Goal: Navigation & Orientation: Find specific page/section

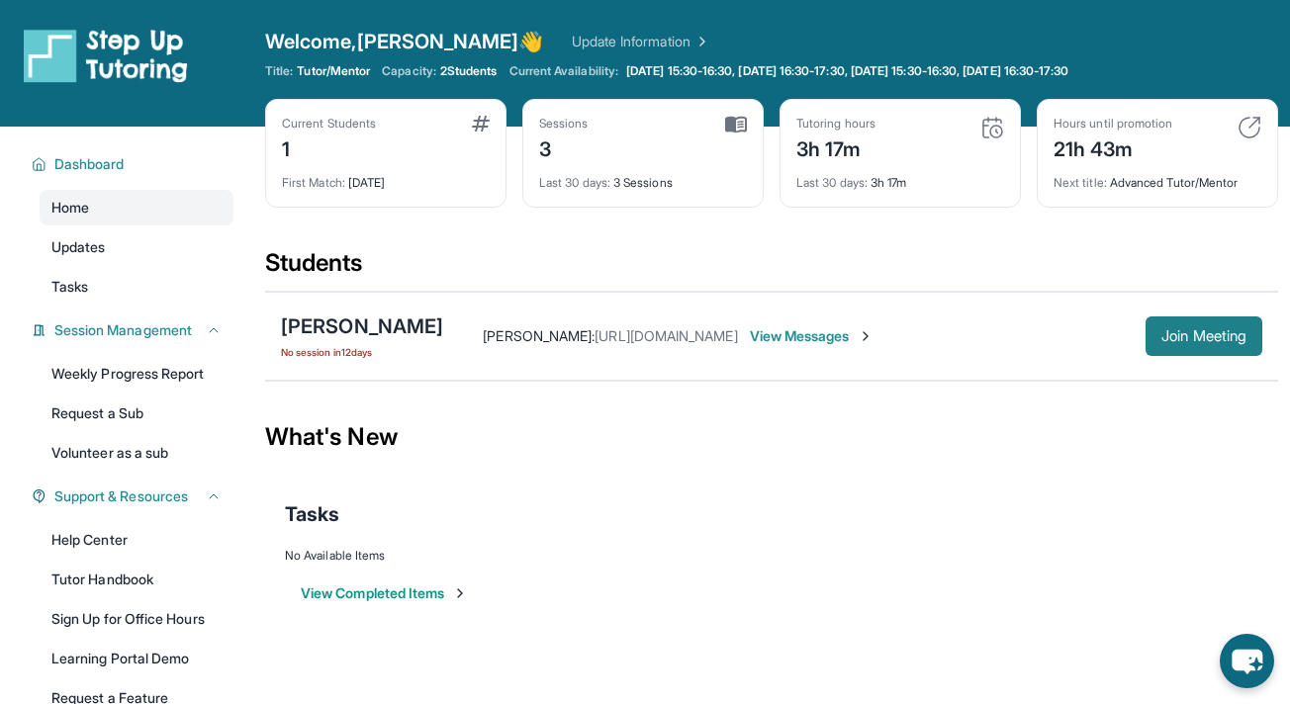
click at [1180, 341] on span "Join Meeting" at bounding box center [1203, 336] width 85 height 12
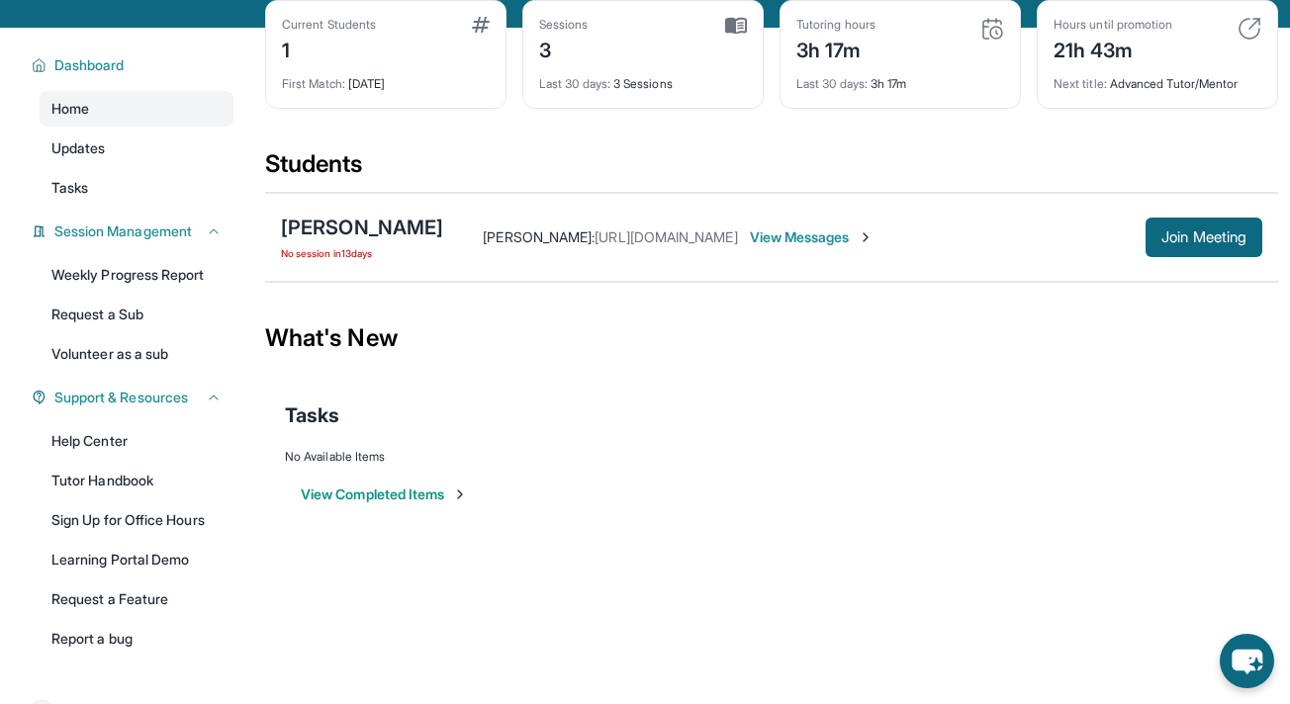
scroll to position [150, 0]
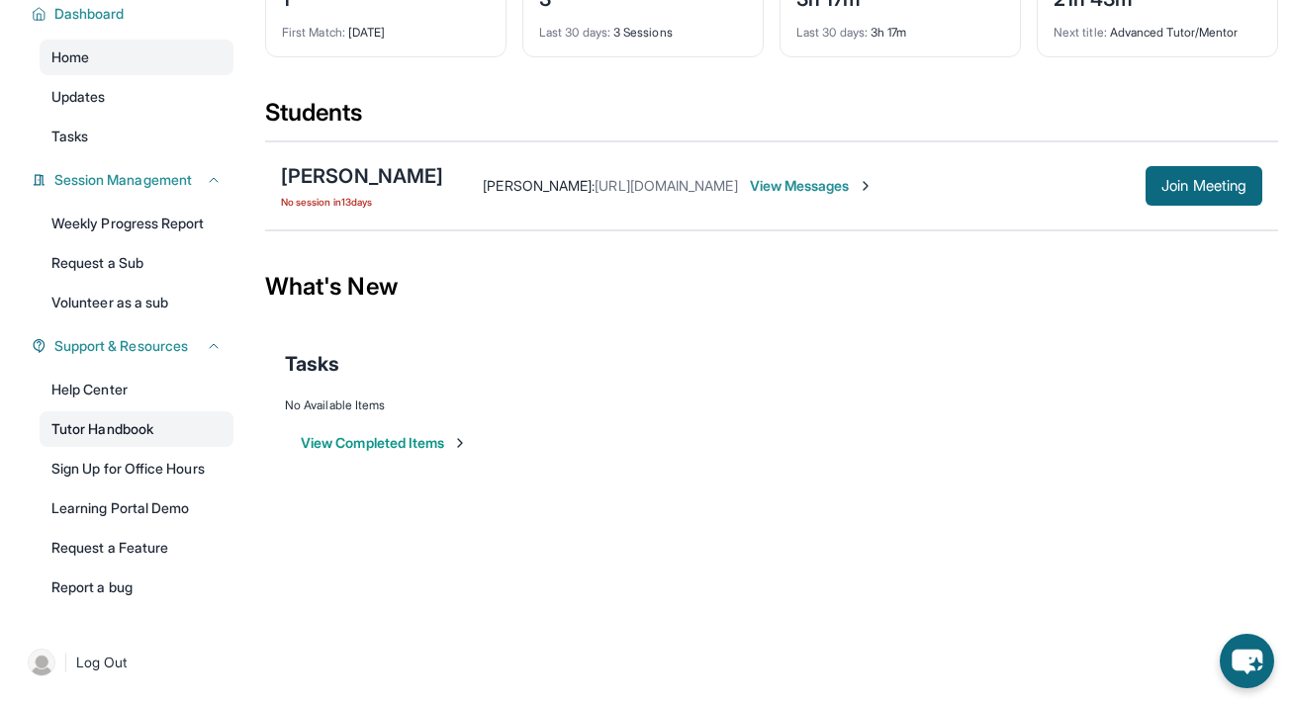
click at [156, 432] on link "Tutor Handbook" at bounding box center [137, 430] width 194 height 36
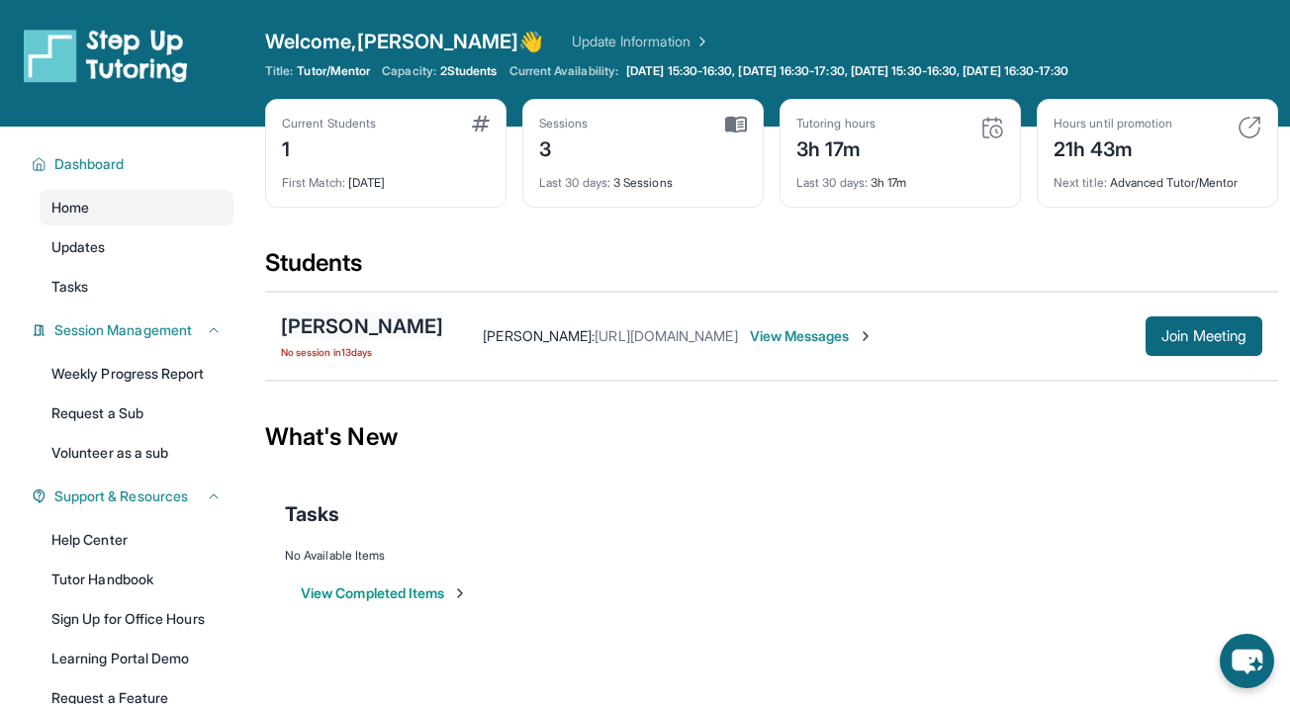
click at [381, 330] on div "[PERSON_NAME]" at bounding box center [362, 327] width 162 height 28
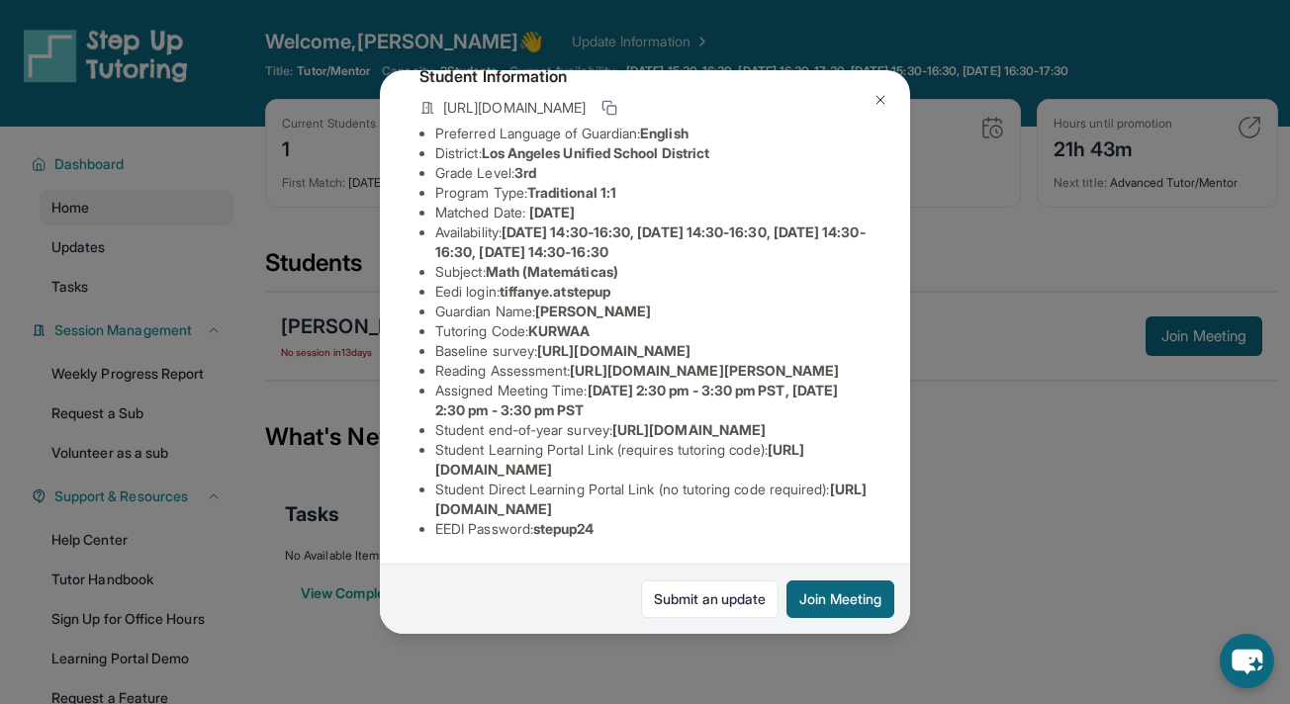
scroll to position [308, 0]
click at [703, 587] on link "Submit an update" at bounding box center [710, 600] width 138 height 38
click at [1016, 316] on div "Dakota Obodo Guardian: Anya Obodo Student Information https://student-portal.st…" at bounding box center [645, 352] width 1290 height 704
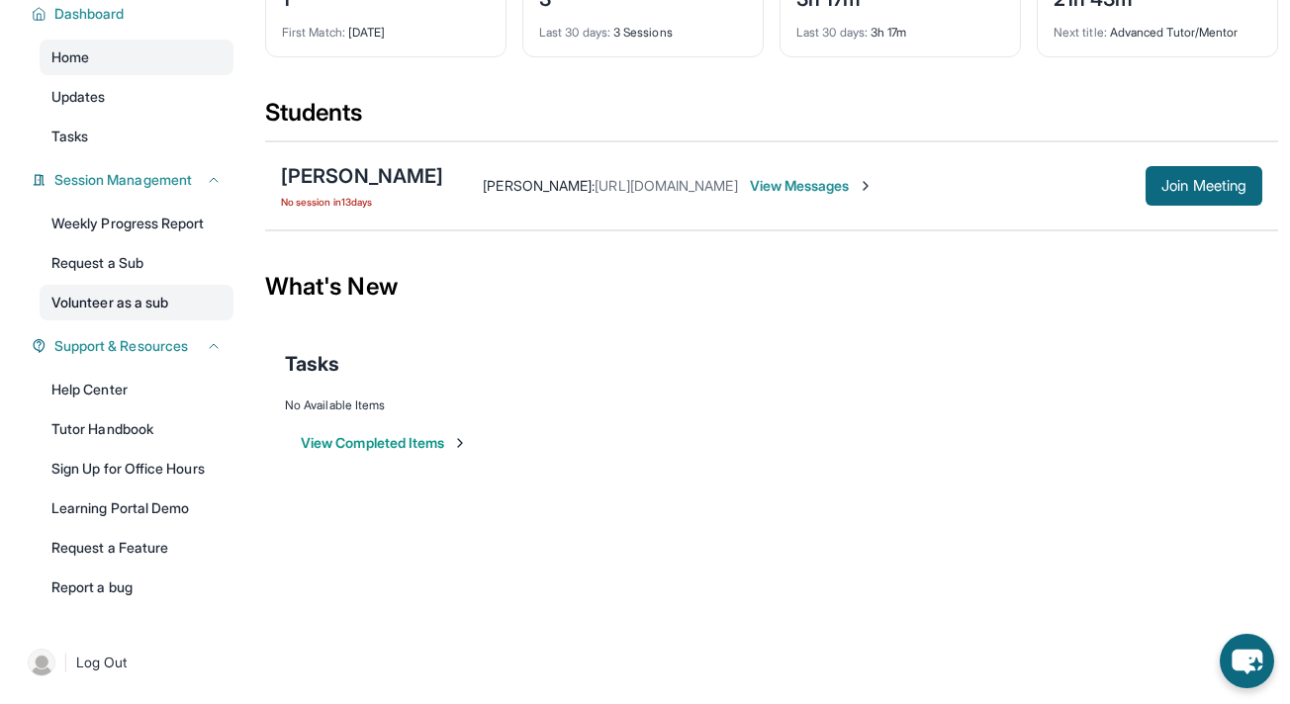
scroll to position [0, 0]
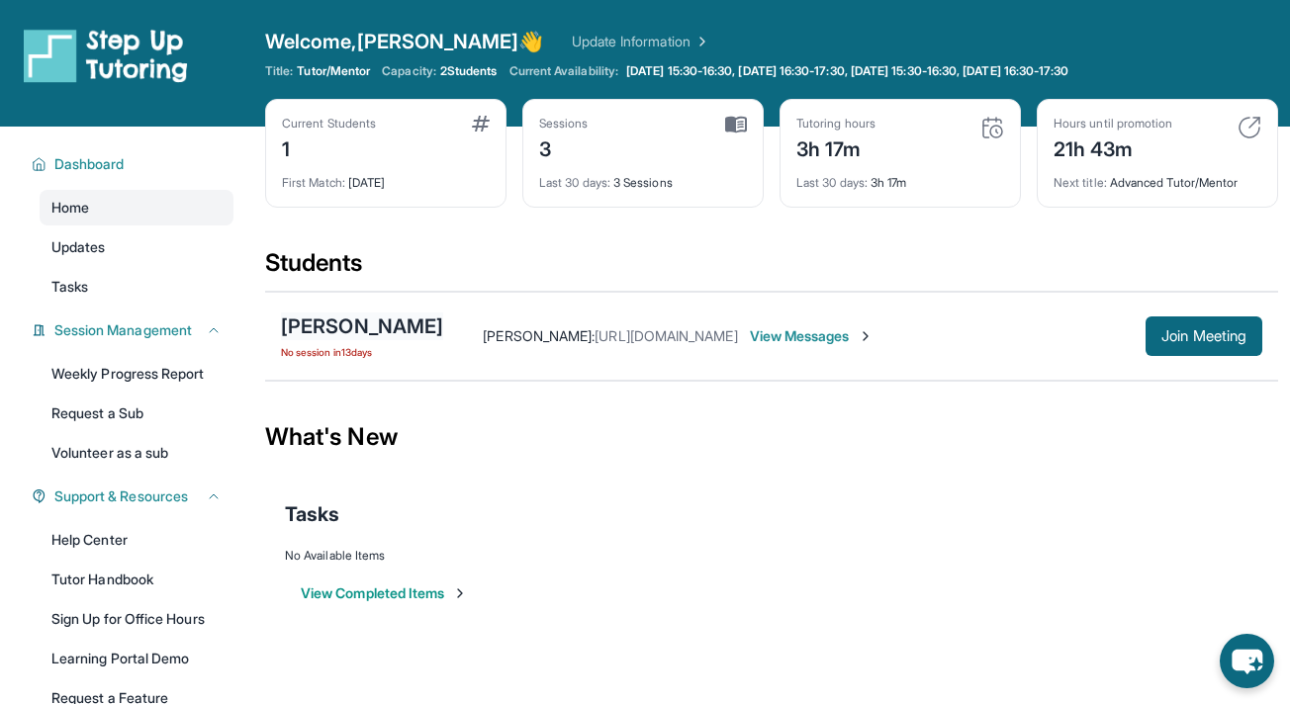
click at [380, 319] on div "[PERSON_NAME]" at bounding box center [362, 327] width 162 height 28
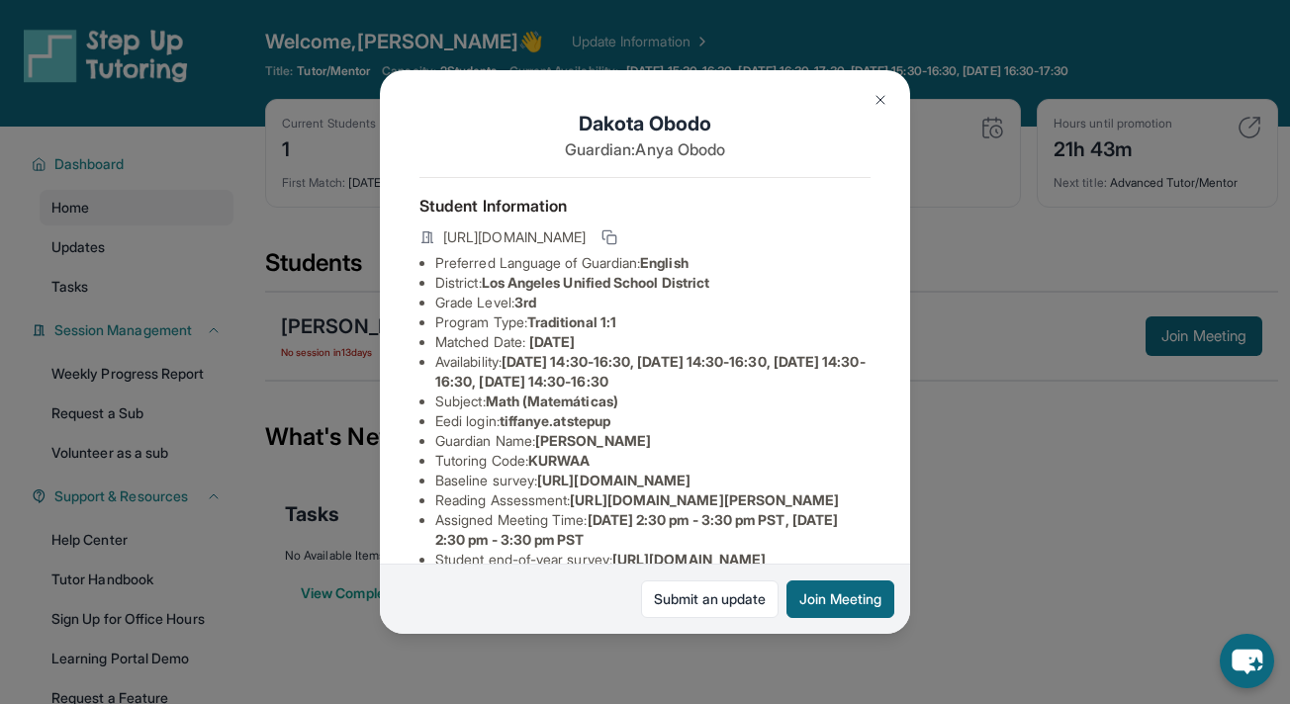
click at [737, 630] on div "Submit an update Join Meeting" at bounding box center [645, 599] width 530 height 70
click at [882, 104] on img at bounding box center [881, 100] width 16 height 16
